Goal: Find specific page/section: Find specific page/section

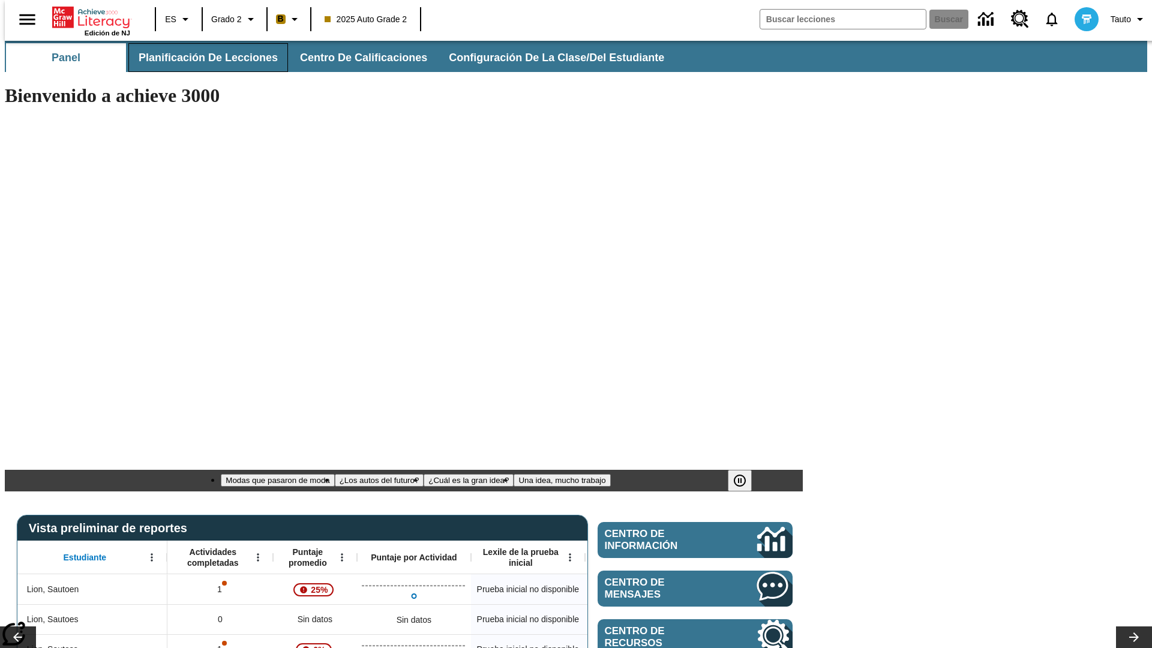
click at [201, 58] on span "Planificación de lecciones" at bounding box center [208, 58] width 139 height 14
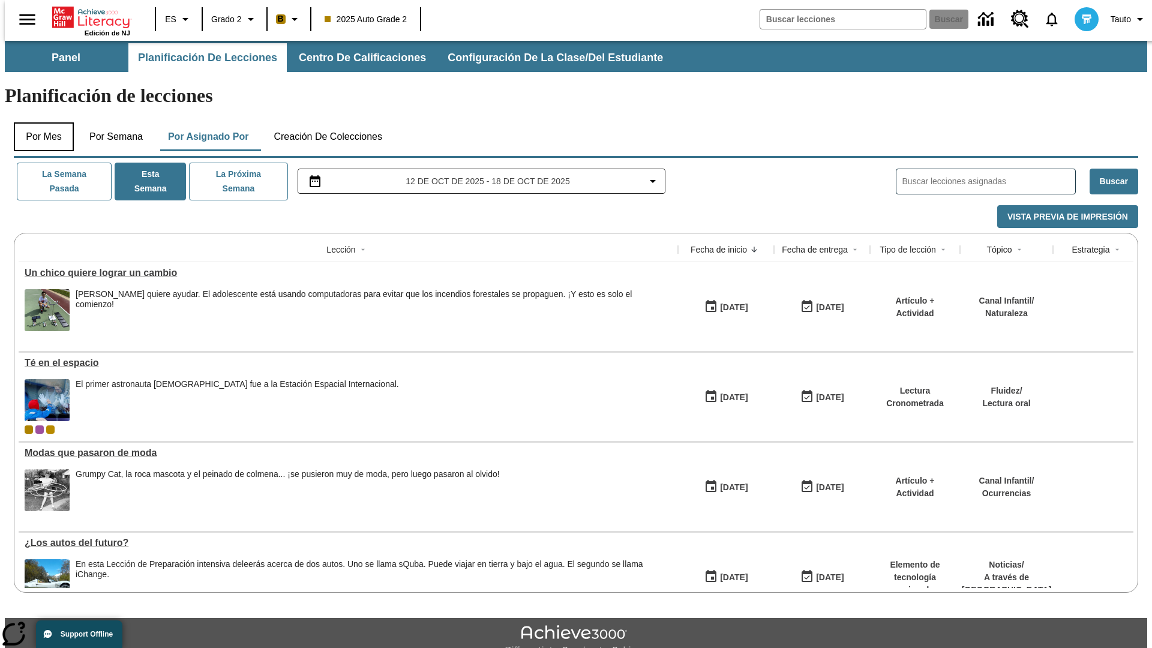
click at [39, 122] on button "Por mes" at bounding box center [44, 136] width 60 height 29
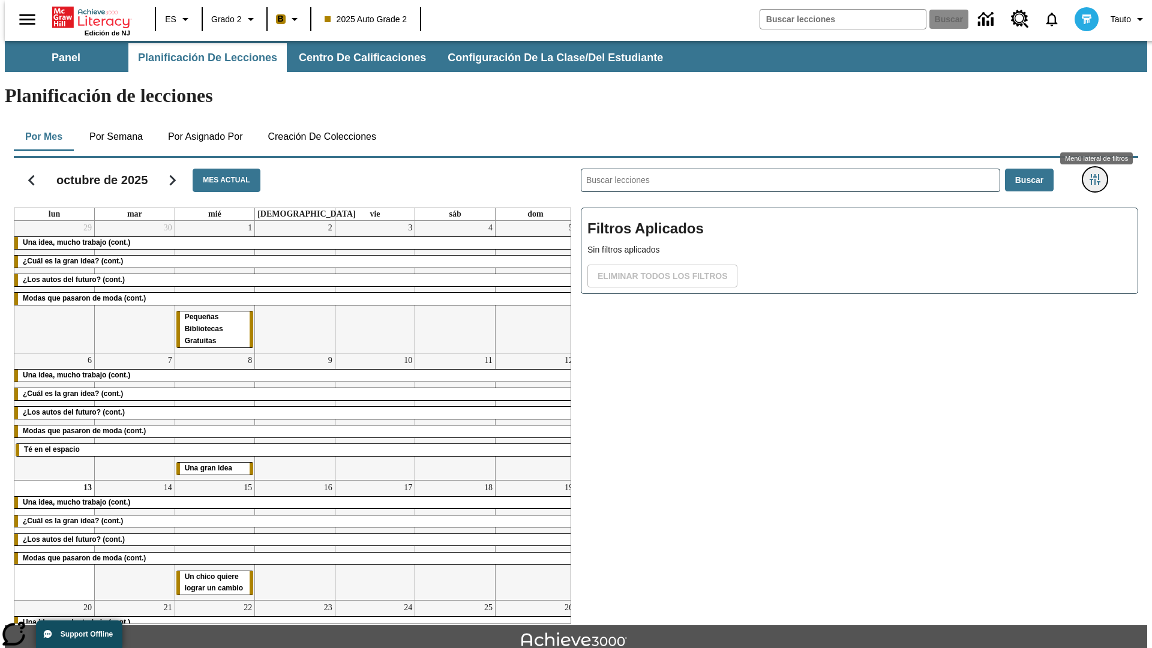
click at [1099, 174] on icon "Menú lateral de filtros" at bounding box center [1095, 179] width 11 height 11
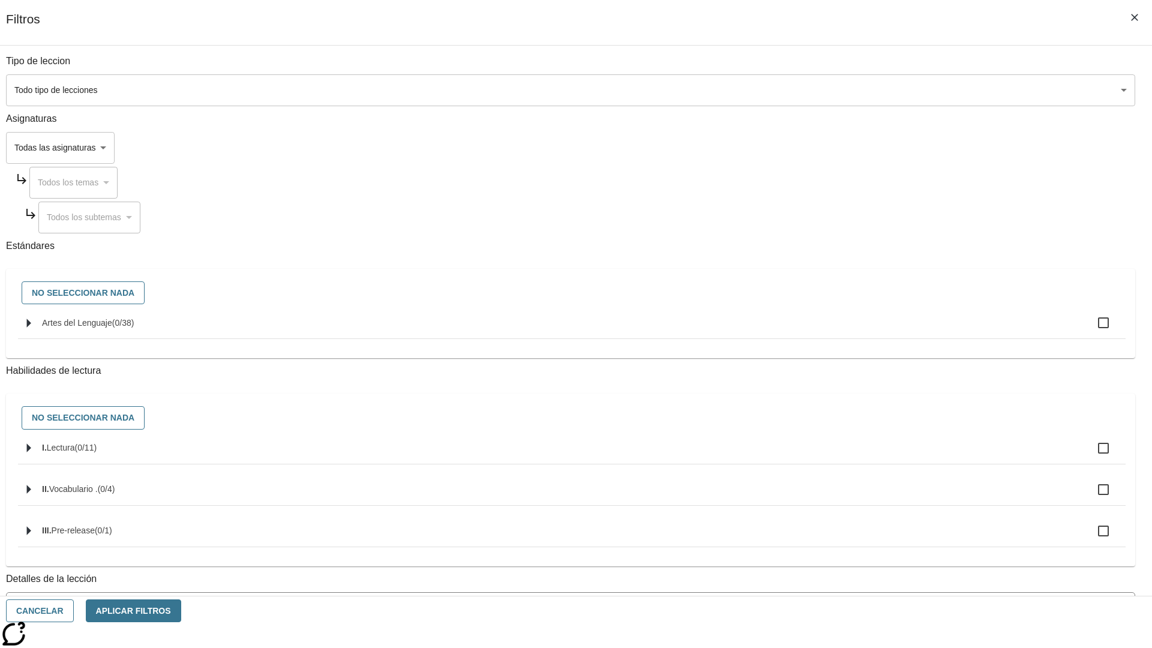
click at [864, 90] on body "[MEDICAL_DATA] al contenido principal Edición de NJ ES Grado 2 B 2025 Auto Grad…" at bounding box center [576, 372] width 1143 height 662
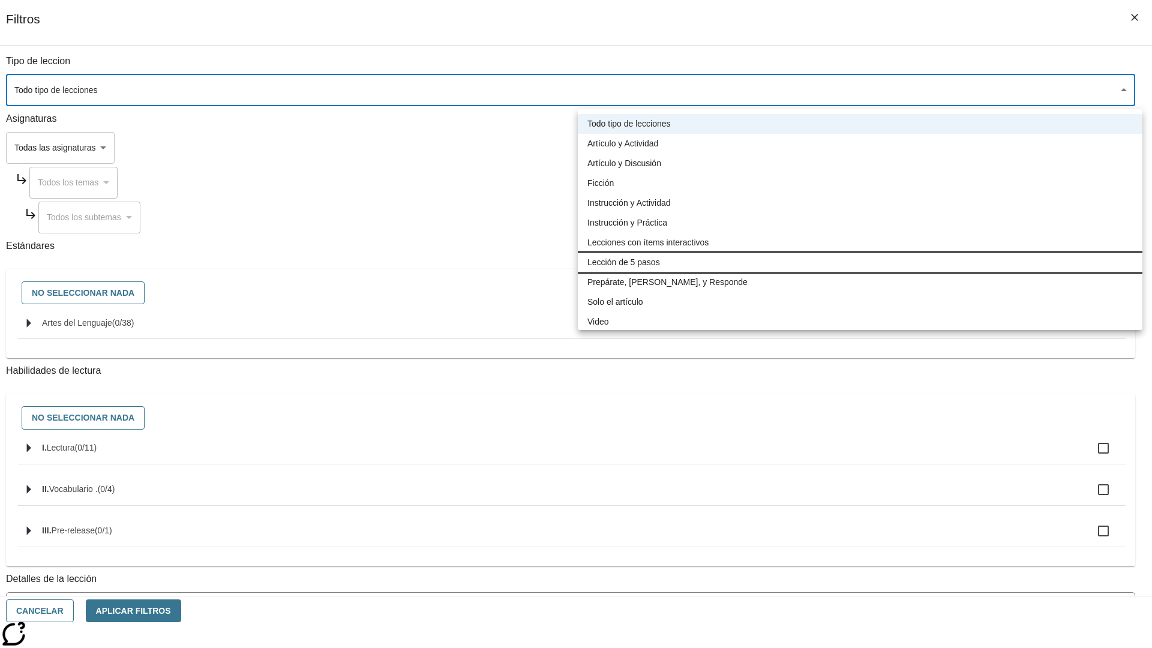
click at [860, 262] on li "Lección de 5 pasos" at bounding box center [860, 263] width 565 height 20
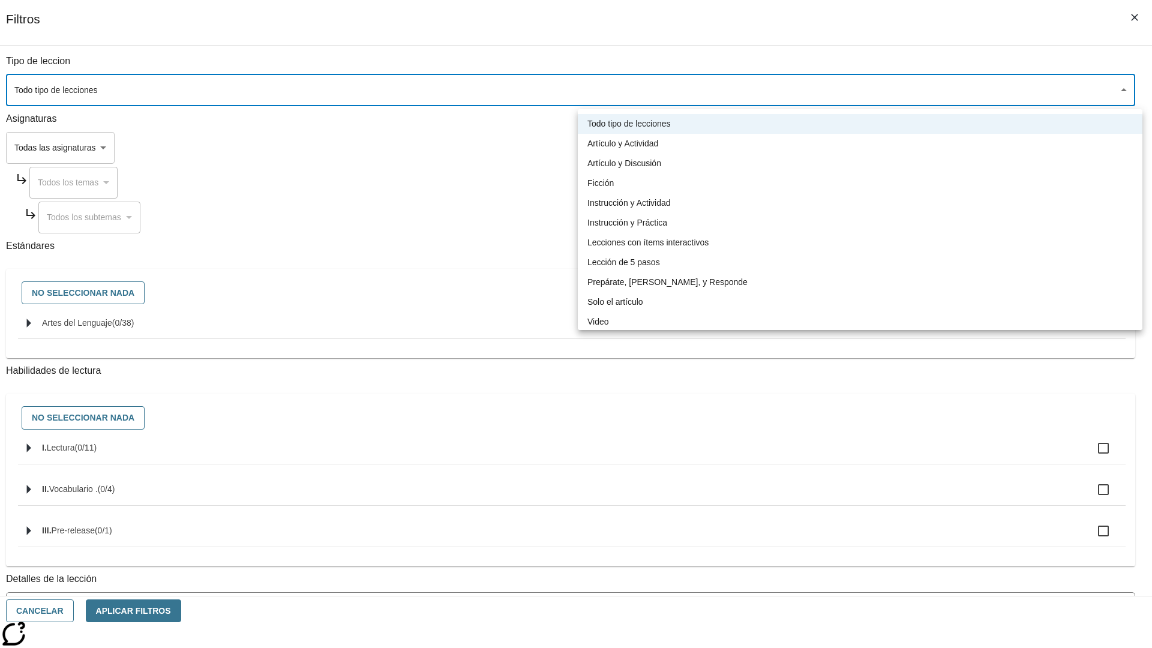
type input "1"
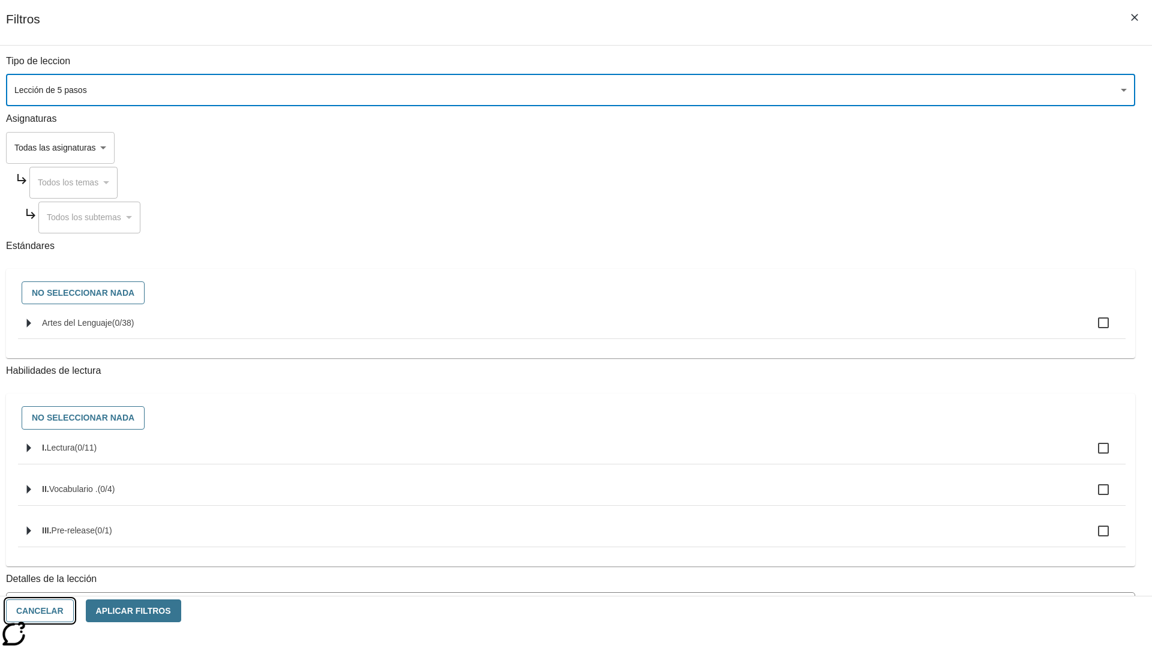
click at [74, 611] on button "Cancelar" at bounding box center [40, 611] width 68 height 23
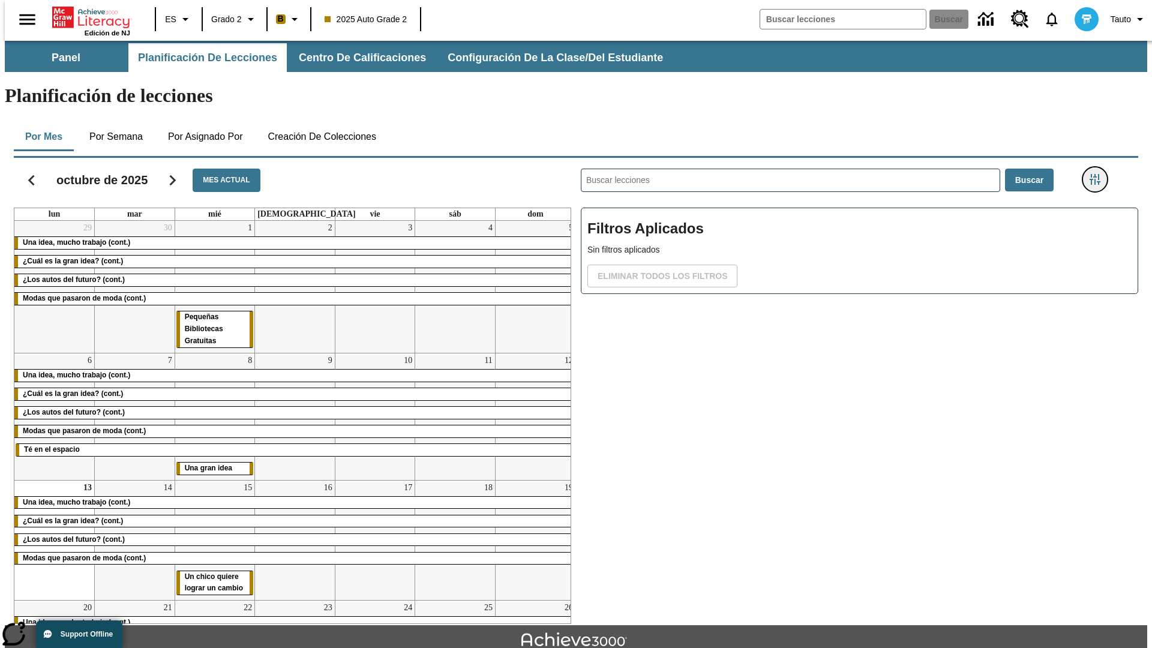
click at [1099, 174] on icon "Menú lateral de filtros" at bounding box center [1095, 179] width 11 height 11
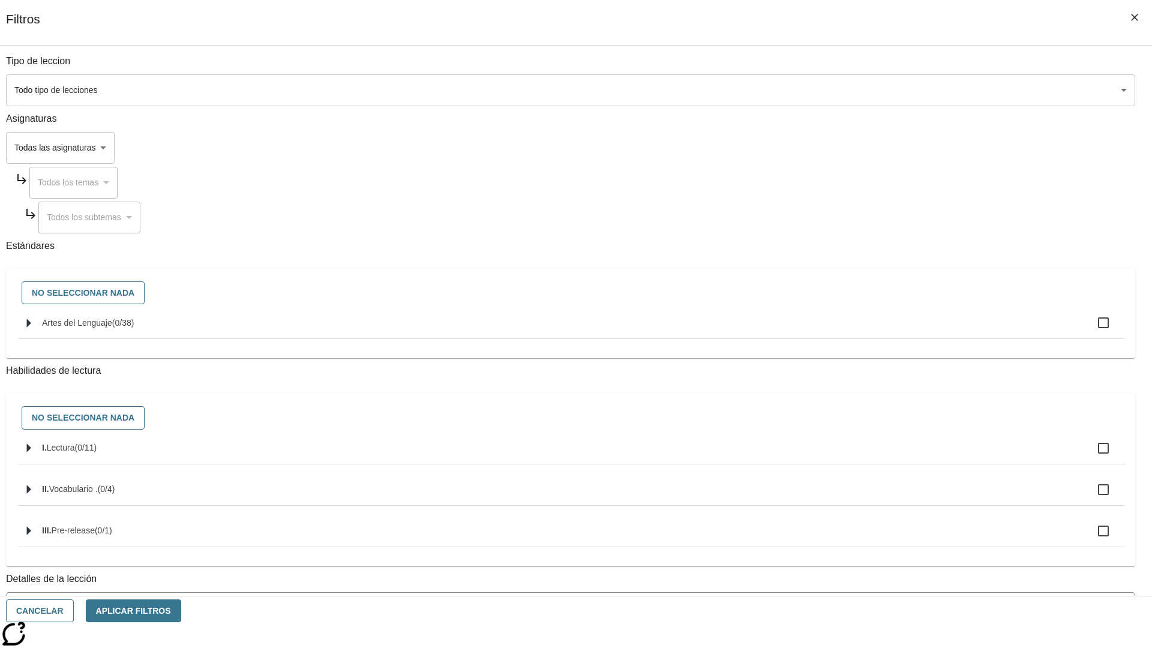
click at [864, 90] on body "[MEDICAL_DATA] al contenido principal Edición de NJ ES Grado 2 B 2025 Auto Grad…" at bounding box center [576, 372] width 1143 height 662
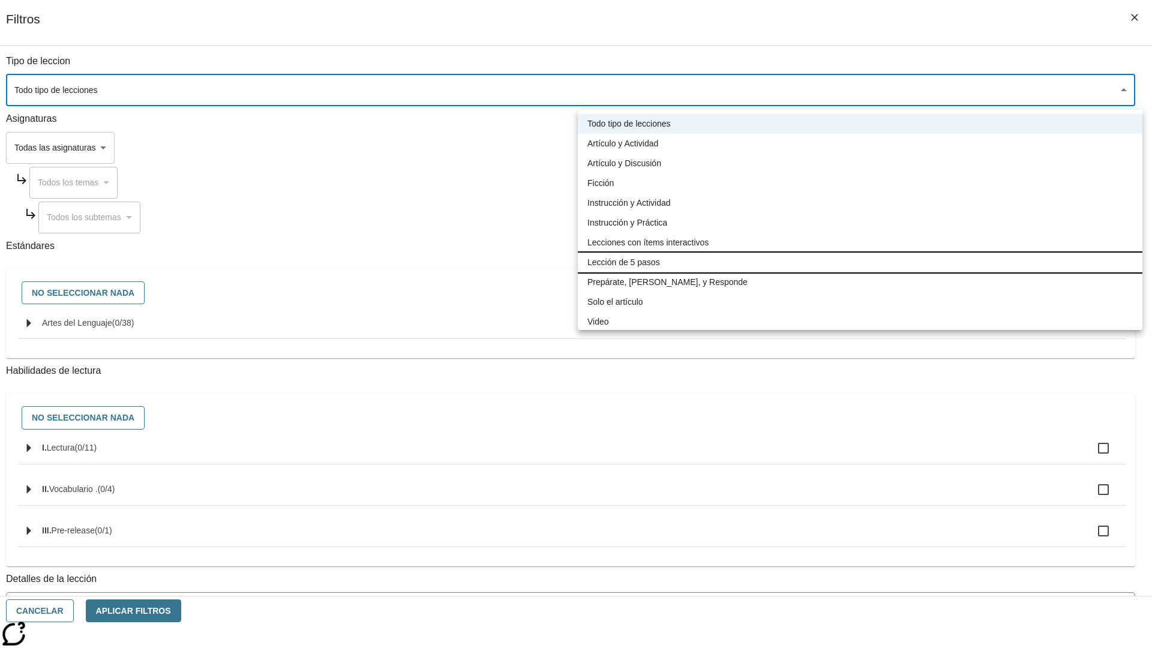
click at [860, 262] on li "Lección de 5 pasos" at bounding box center [860, 263] width 565 height 20
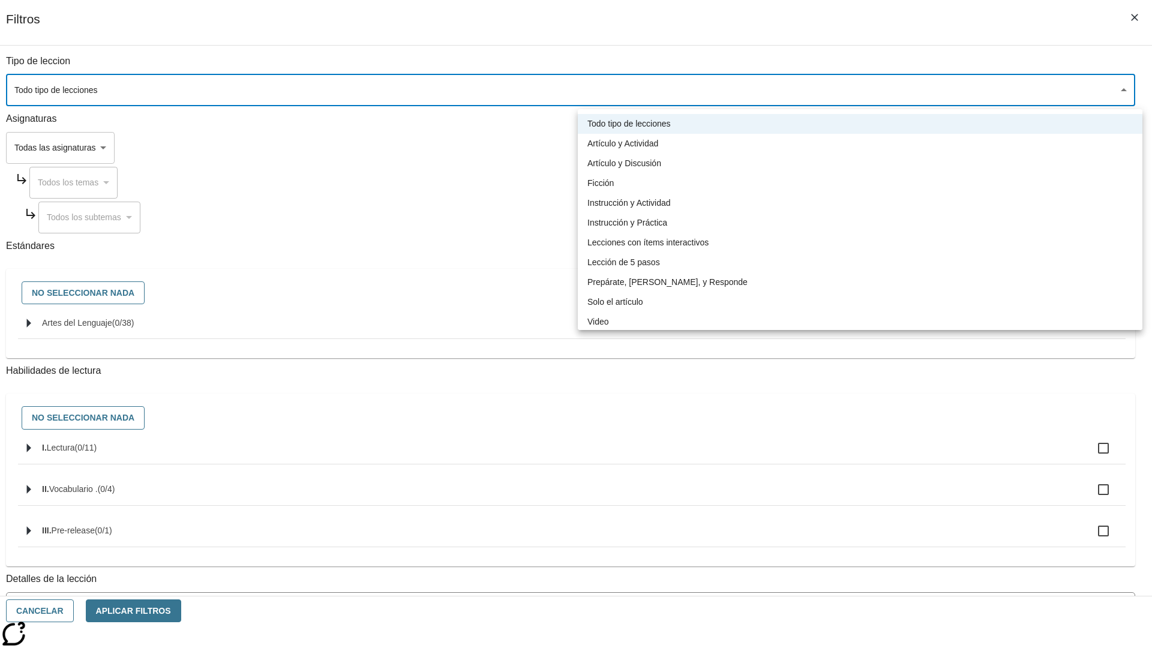
type input "1"
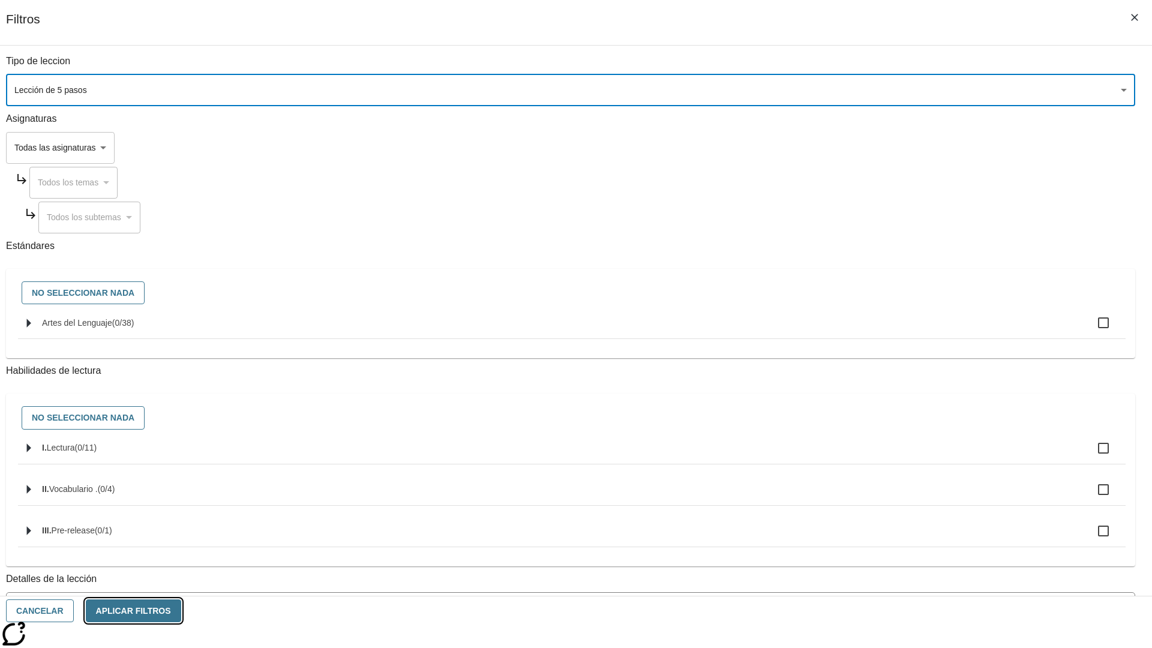
click at [181, 611] on button "Aplicar Filtros" at bounding box center [133, 611] width 95 height 23
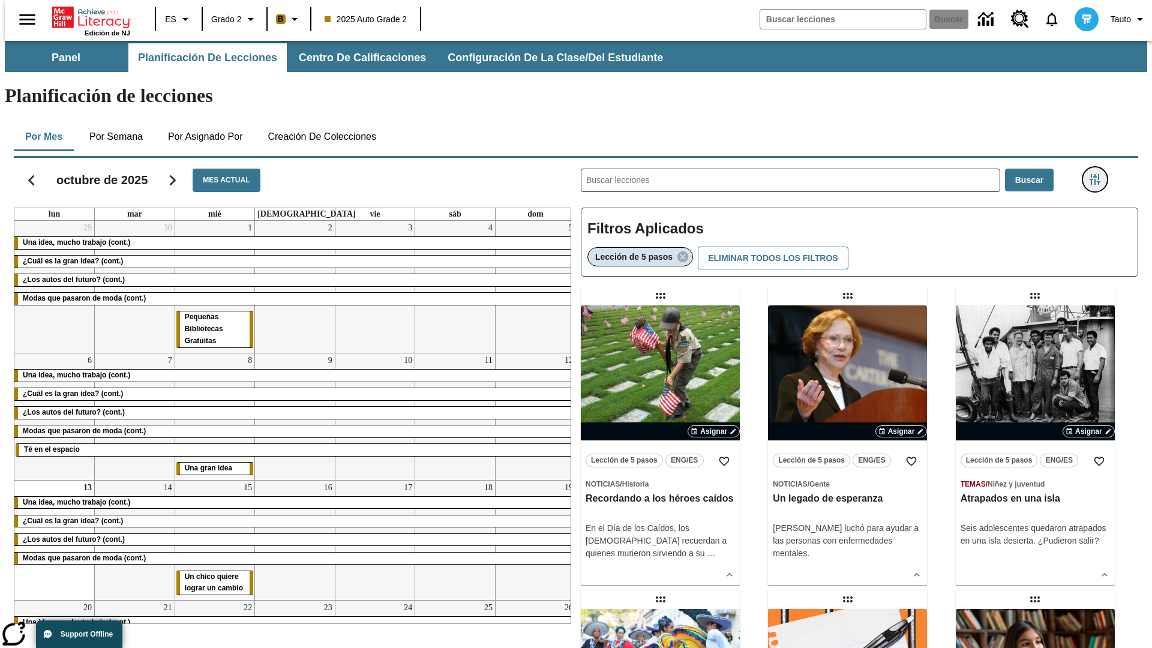
click at [1099, 174] on icon "Menú lateral de filtros" at bounding box center [1095, 179] width 11 height 11
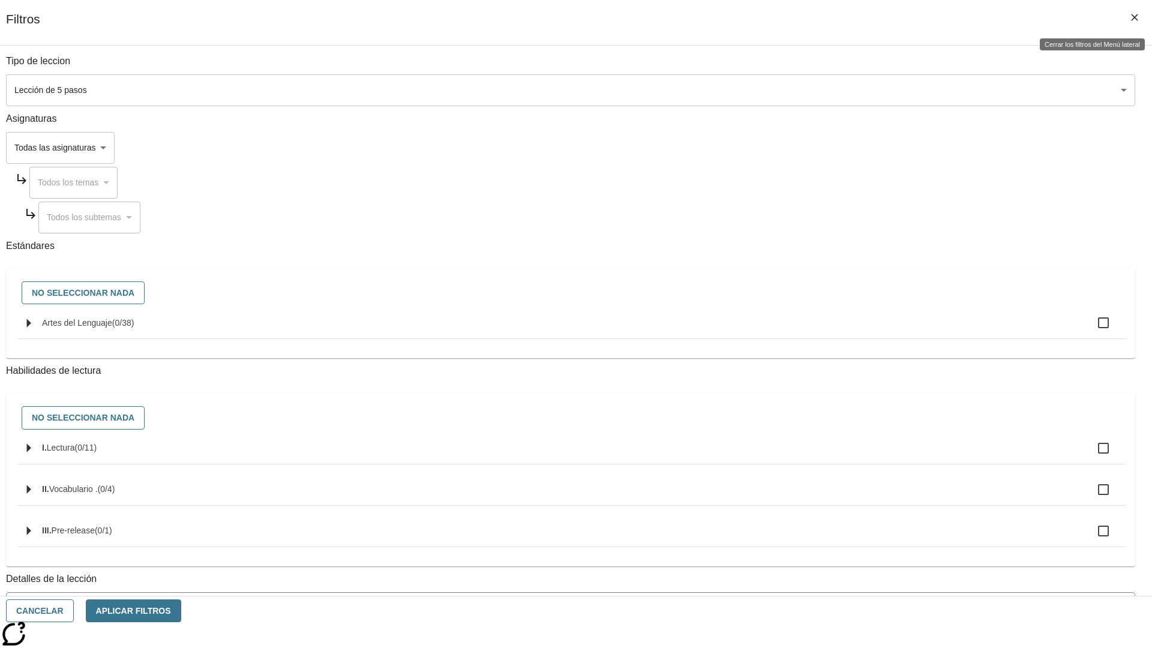
click at [1135, 17] on icon "Cerrar los filtros del Menú lateral" at bounding box center [1134, 17] width 7 height 7
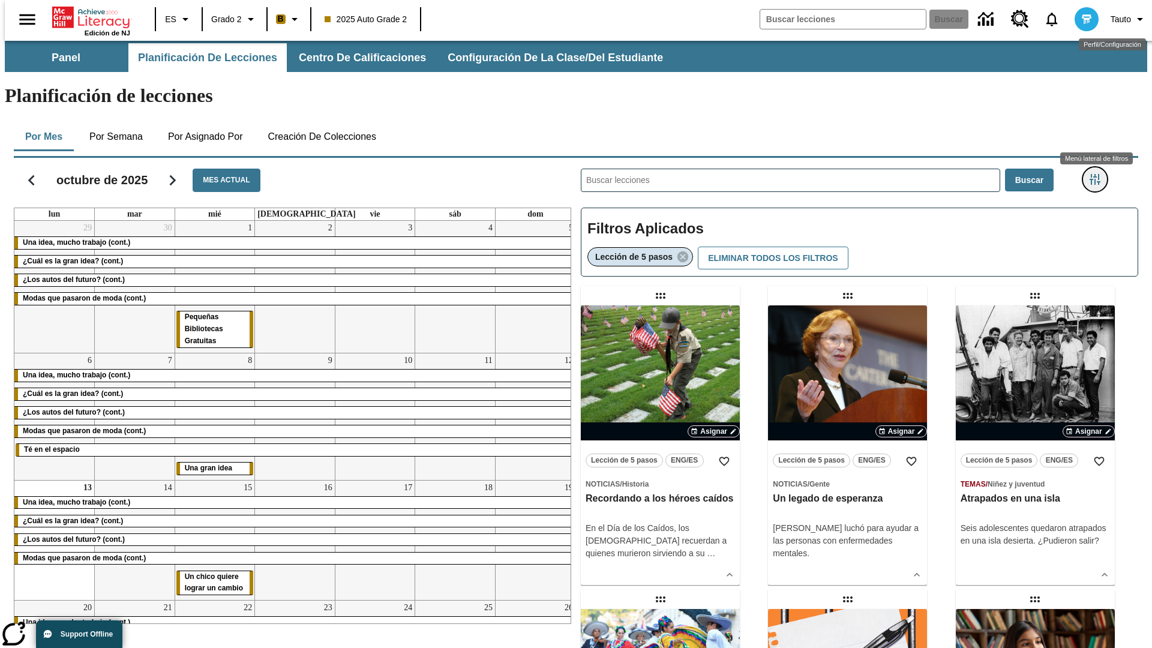
click at [1099, 174] on icon "Menú lateral de filtros" at bounding box center [1095, 179] width 11 height 11
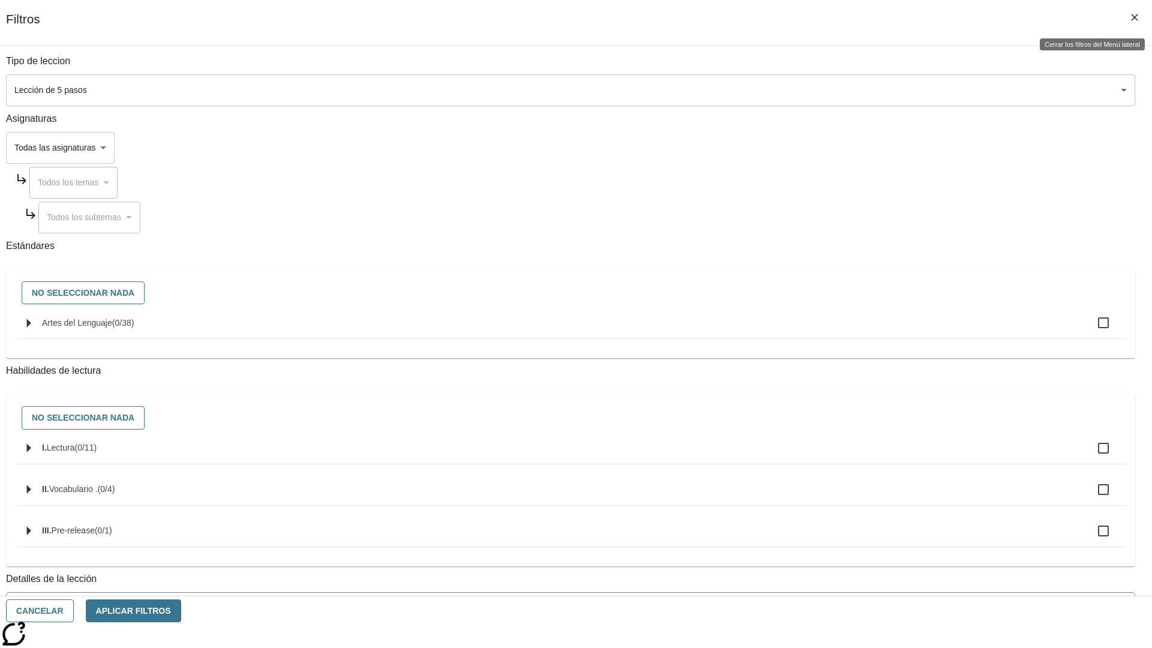
click at [1135, 17] on icon "Cerrar los filtros del Menú lateral" at bounding box center [1134, 17] width 7 height 7
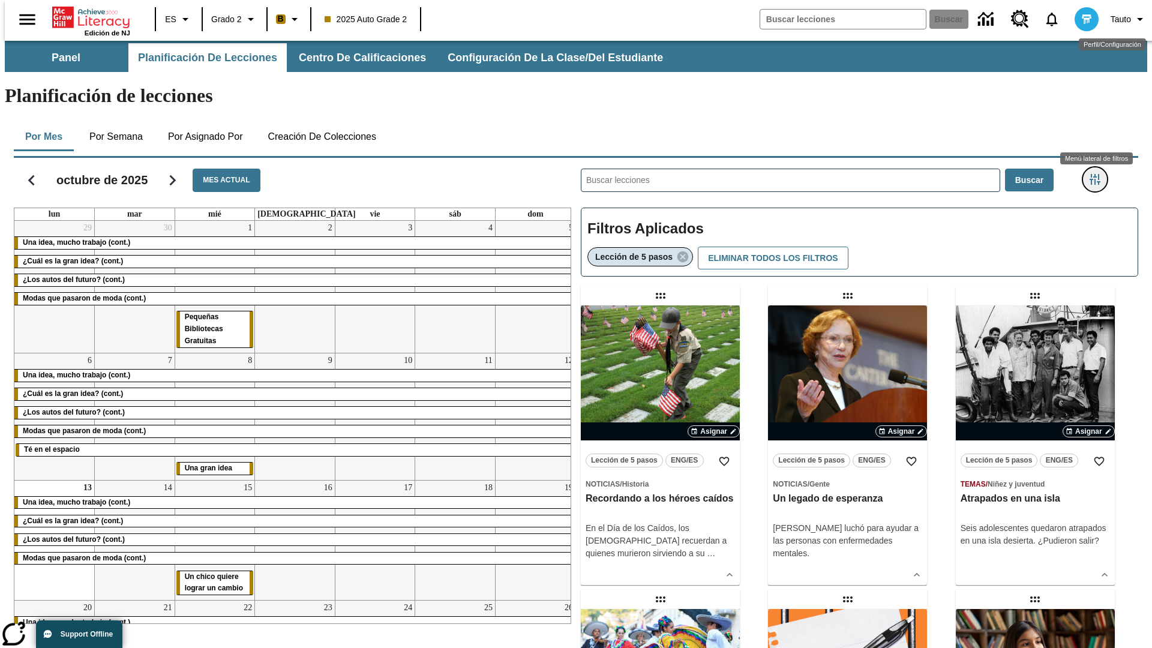
click at [1099, 174] on icon "Menú lateral de filtros" at bounding box center [1095, 179] width 11 height 11
